Goal: Communication & Community: Answer question/provide support

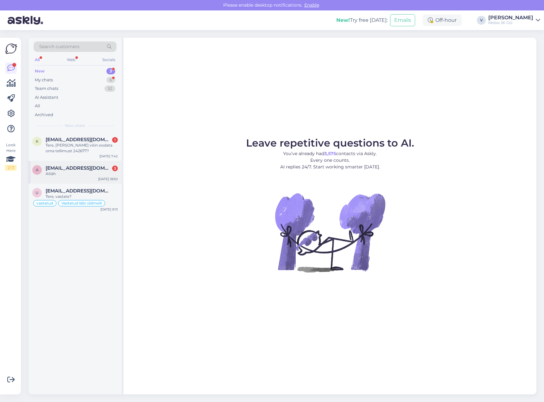
click at [107, 169] on div "[EMAIL_ADDRESS][DOMAIN_NAME] 3" at bounding box center [82, 168] width 72 height 6
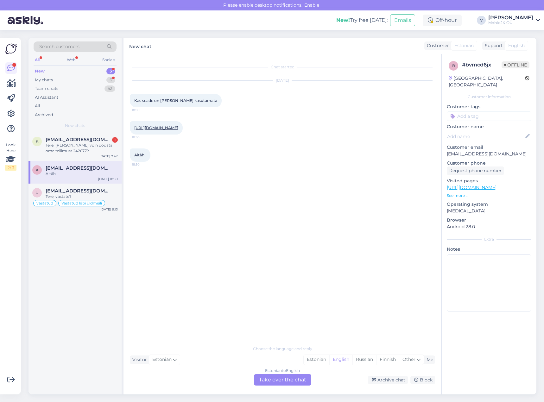
click at [178, 128] on link "[URL][DOMAIN_NAME]" at bounding box center [156, 127] width 44 height 5
click at [312, 359] on div "Estonian" at bounding box center [317, 359] width 26 height 9
click at [301, 377] on div "Estonian to Estonian Take over the chat" at bounding box center [282, 379] width 57 height 11
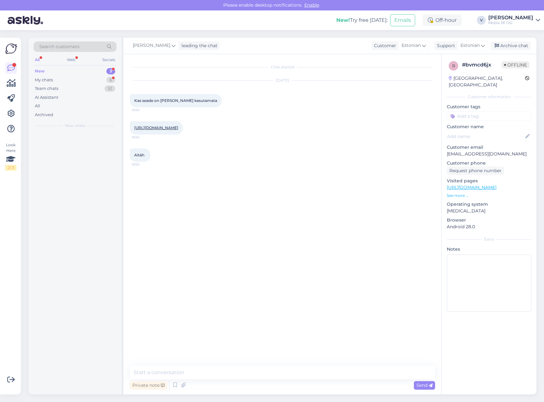
click at [301, 376] on textarea at bounding box center [282, 372] width 305 height 13
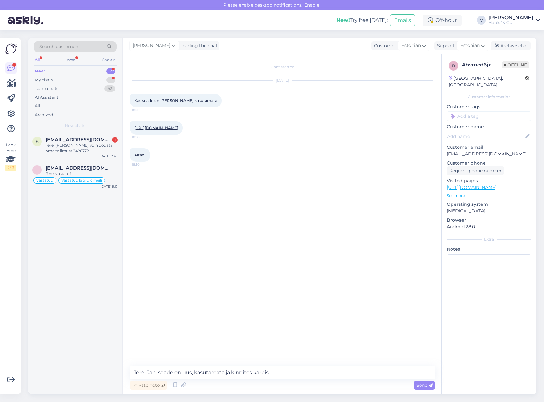
type textarea "Tere! Jah, seade on uus, kasutamata ja kinnises karbis."
click at [471, 111] on input at bounding box center [489, 115] width 85 height 9
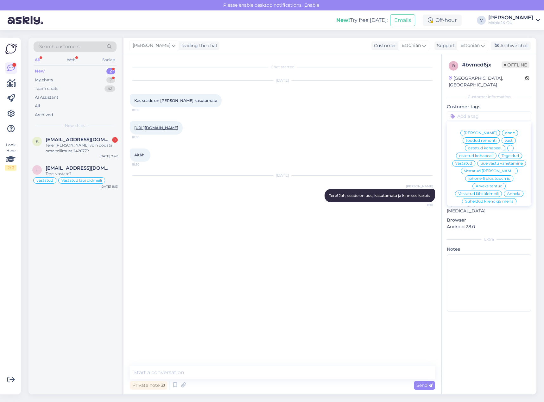
click at [472, 161] on span "vastatud" at bounding box center [463, 163] width 17 height 4
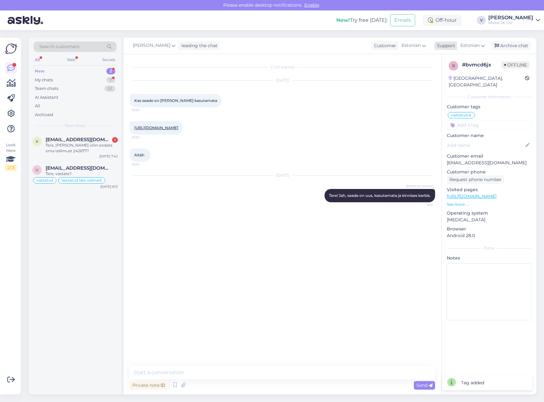
drag, startPoint x: 516, startPoint y: 47, endPoint x: 493, endPoint y: 46, distance: 23.7
click at [516, 47] on div "Archive chat" at bounding box center [511, 45] width 40 height 9
click at [69, 140] on span "[EMAIL_ADDRESS][DOMAIN_NAME]" at bounding box center [79, 140] width 66 height 6
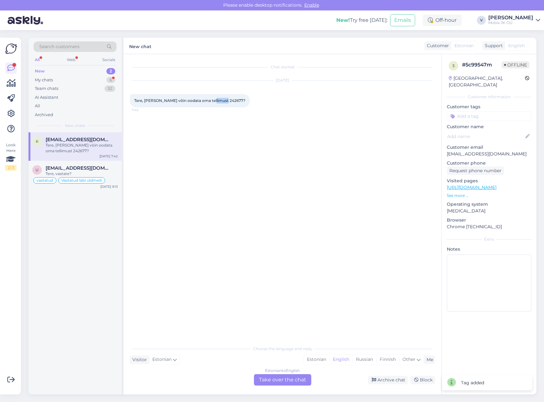
drag, startPoint x: 208, startPoint y: 100, endPoint x: 221, endPoint y: 100, distance: 13.0
click at [221, 100] on span "Tere, [PERSON_NAME] võin oodata oma tellimust 242677?" at bounding box center [189, 100] width 111 height 5
copy span "242677"
